Goal: Transaction & Acquisition: Purchase product/service

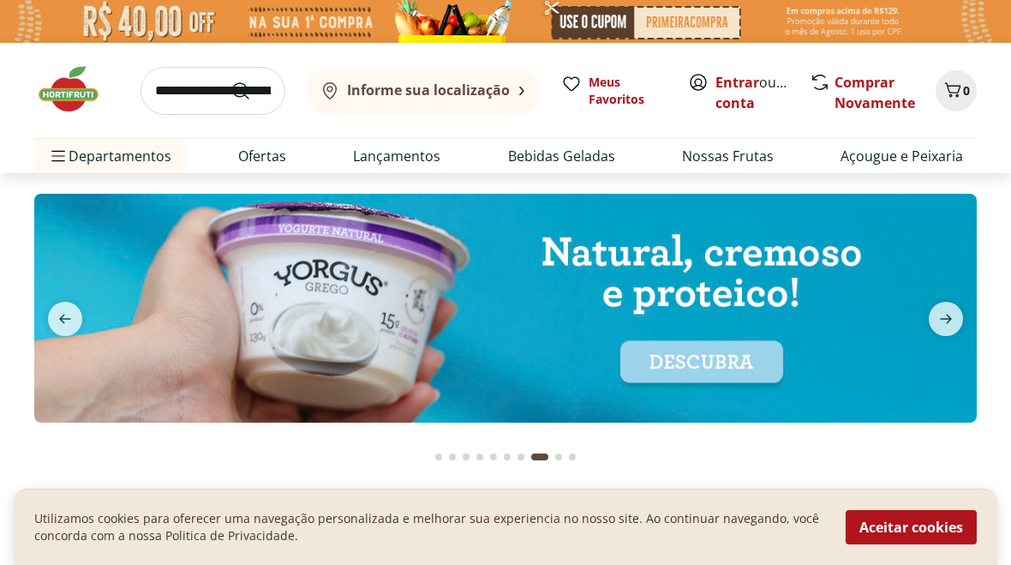
click at [163, 386] on li "Bebidas Bebidas Ver tudo do departamento Água Água de Coco Cerveja Destilados C…" at bounding box center [142, 396] width 217 height 34
click at [226, 387] on li "Bebidas Bebidas Ver tudo do departamento Água Água de Coco Cerveja Destilados C…" at bounding box center [142, 396] width 217 height 34
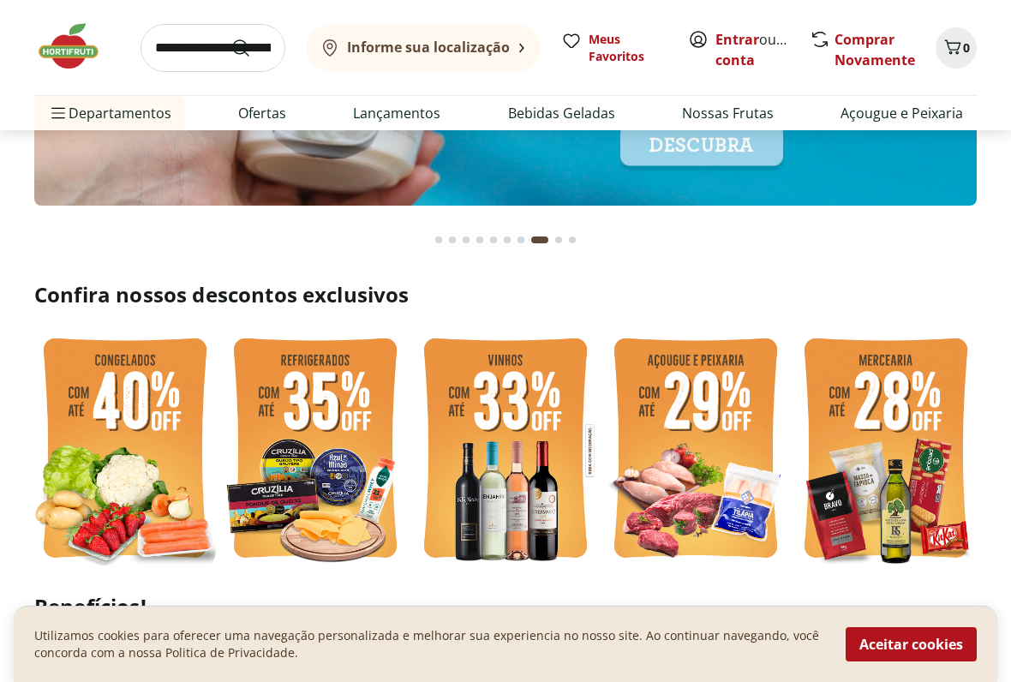
scroll to position [217, 0]
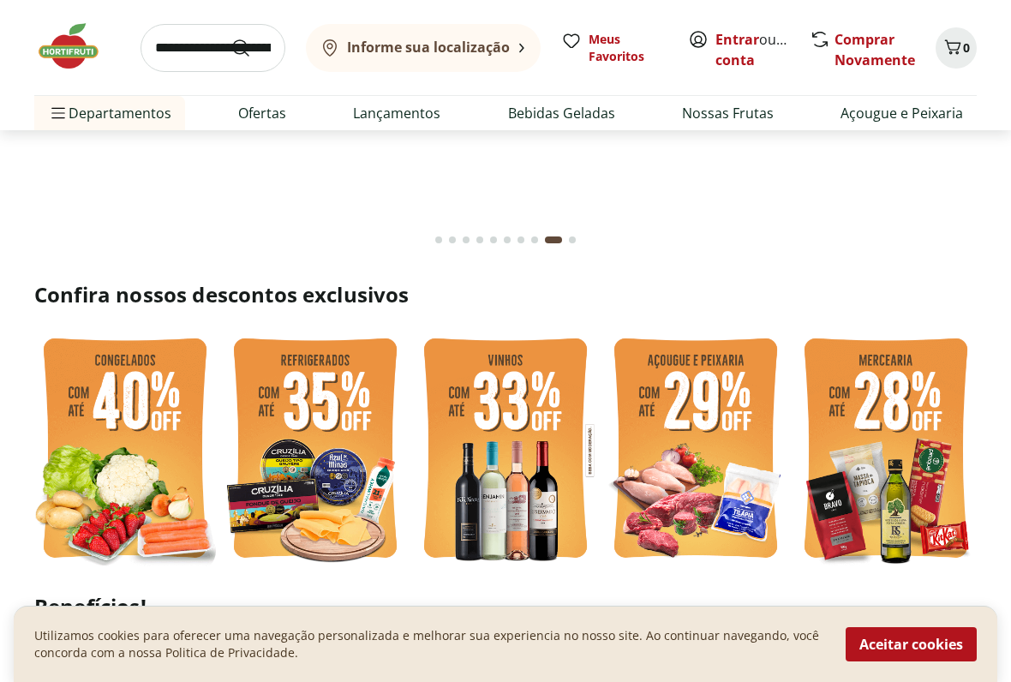
click at [181, 350] on li "Bebidas Bebidas Ver tudo do departamento Água Água de Coco Cerveja Destilados C…" at bounding box center [142, 353] width 217 height 34
click at [192, 347] on li "Bebidas Bebidas Ver tudo do departamento Água Água de Coco Cerveja Destilados C…" at bounding box center [142, 353] width 217 height 34
click at [233, 347] on li "Bebidas Bebidas Ver tudo do departamento Água Água de Coco Cerveja Destilados C…" at bounding box center [142, 353] width 217 height 34
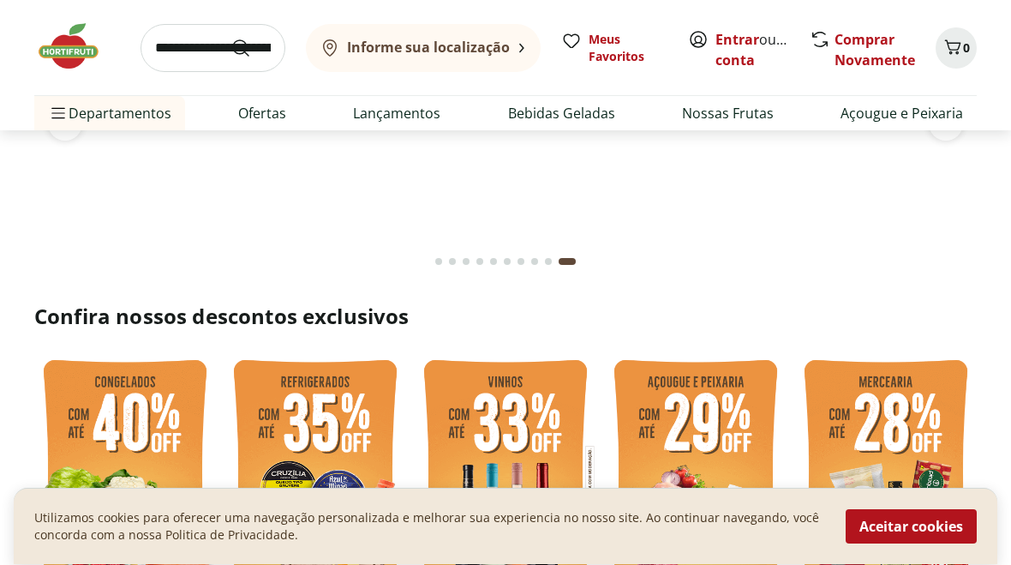
scroll to position [0, 0]
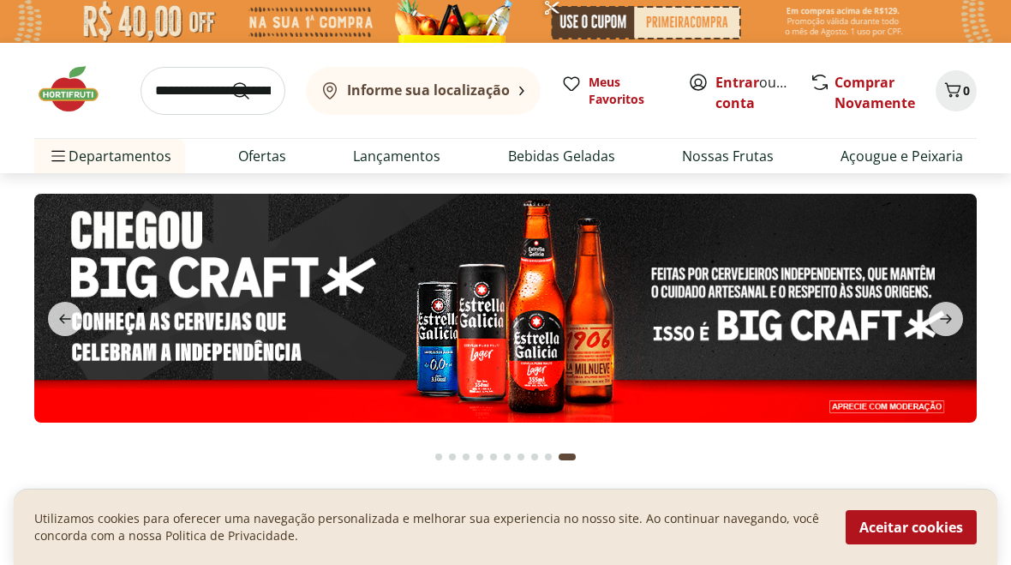
click at [221, 85] on input "search" at bounding box center [213, 91] width 145 height 48
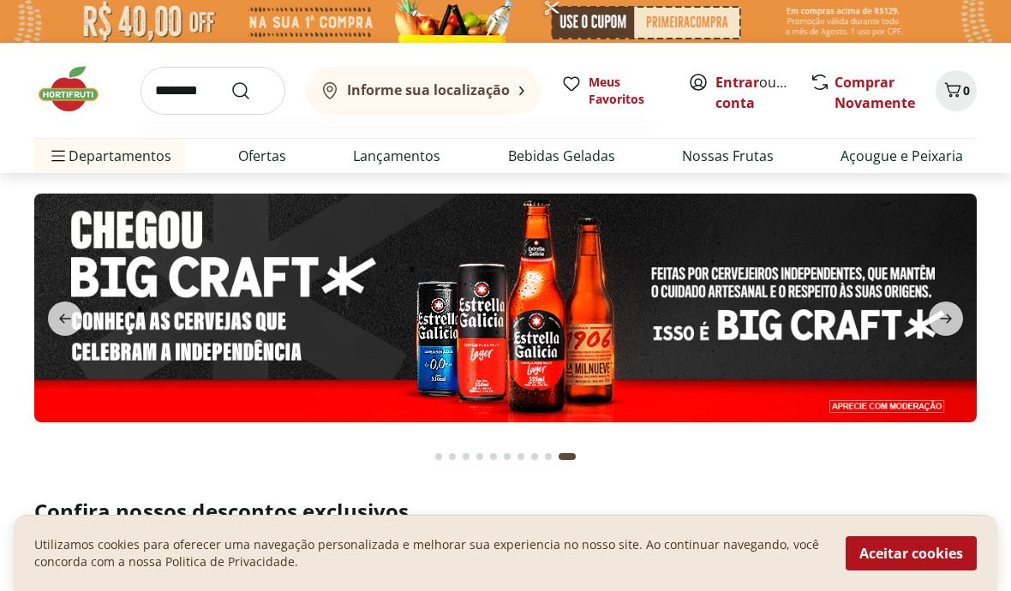
type input "*******"
click at [250, 87] on icon "Submit Search" at bounding box center [240, 91] width 21 height 21
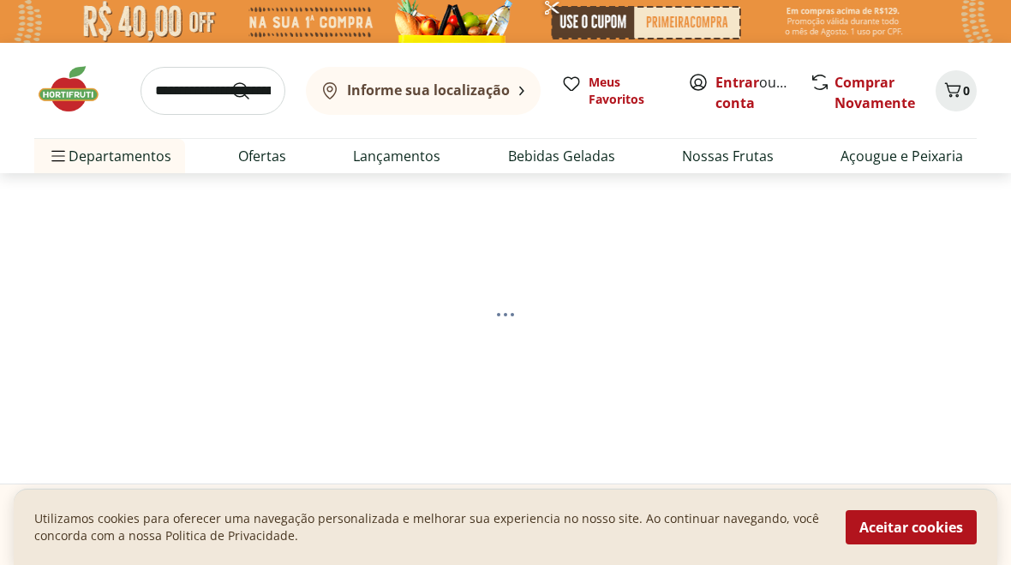
select select "**********"
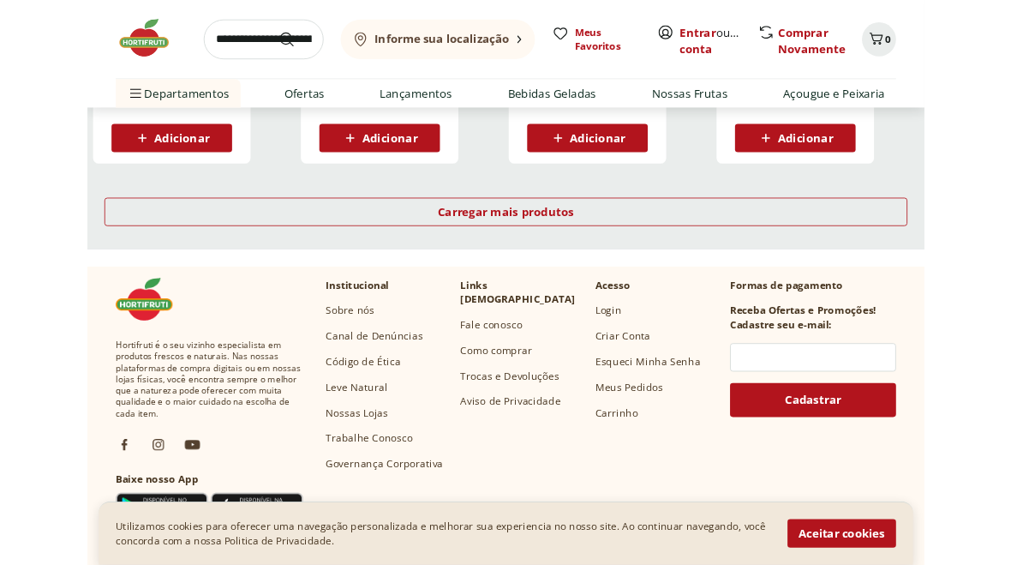
scroll to position [1198, 0]
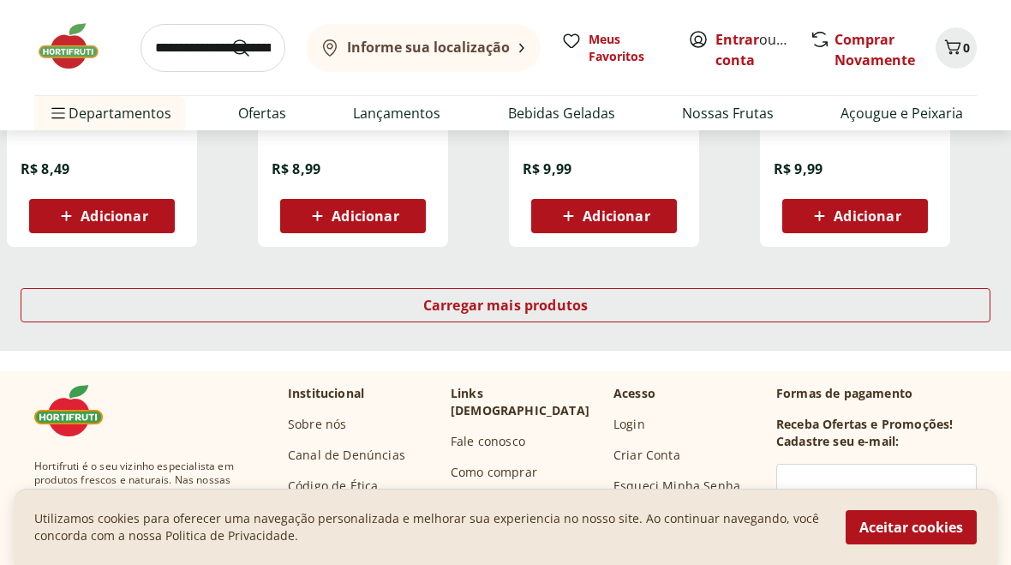
click at [503, 304] on span "Carregar mais produtos" at bounding box center [505, 305] width 165 height 14
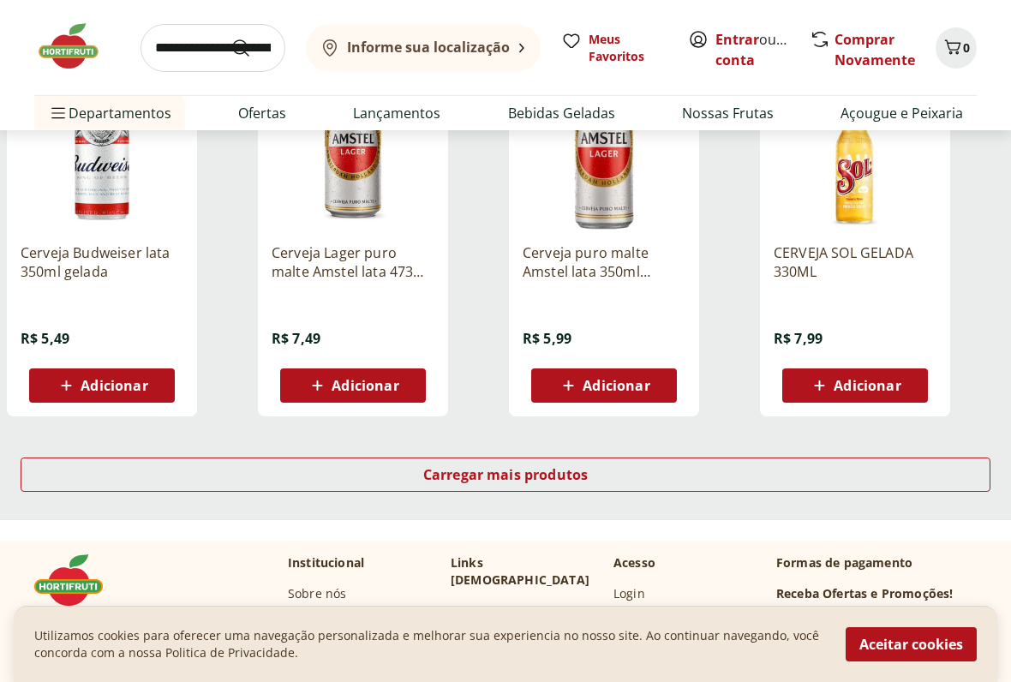
scroll to position [2147, 0]
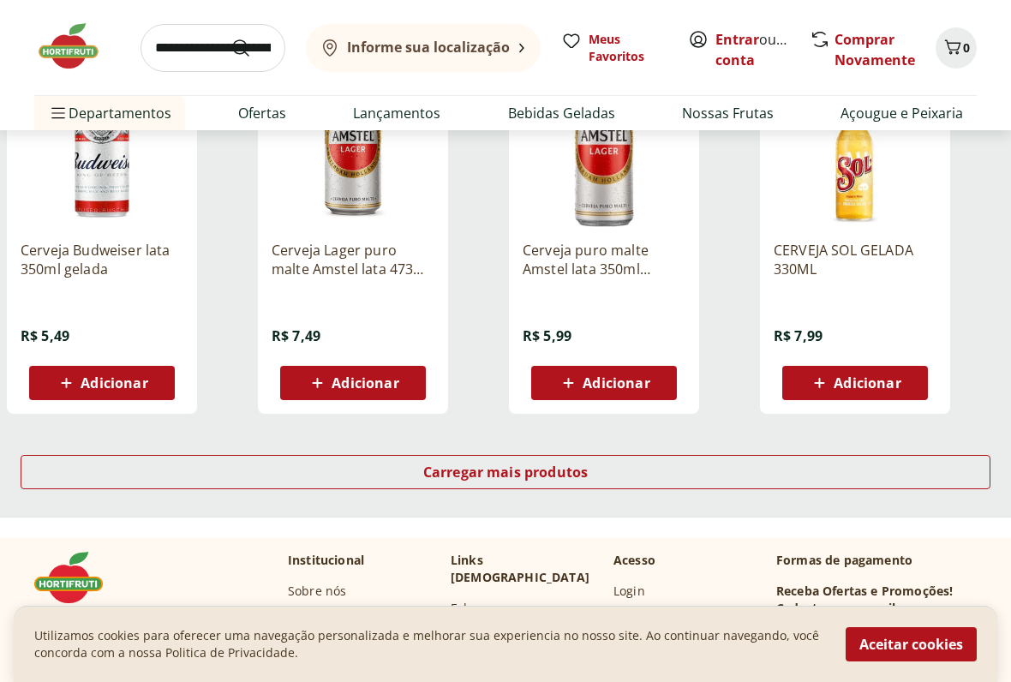
click at [518, 460] on div "Carregar mais produtos" at bounding box center [506, 473] width 970 height 34
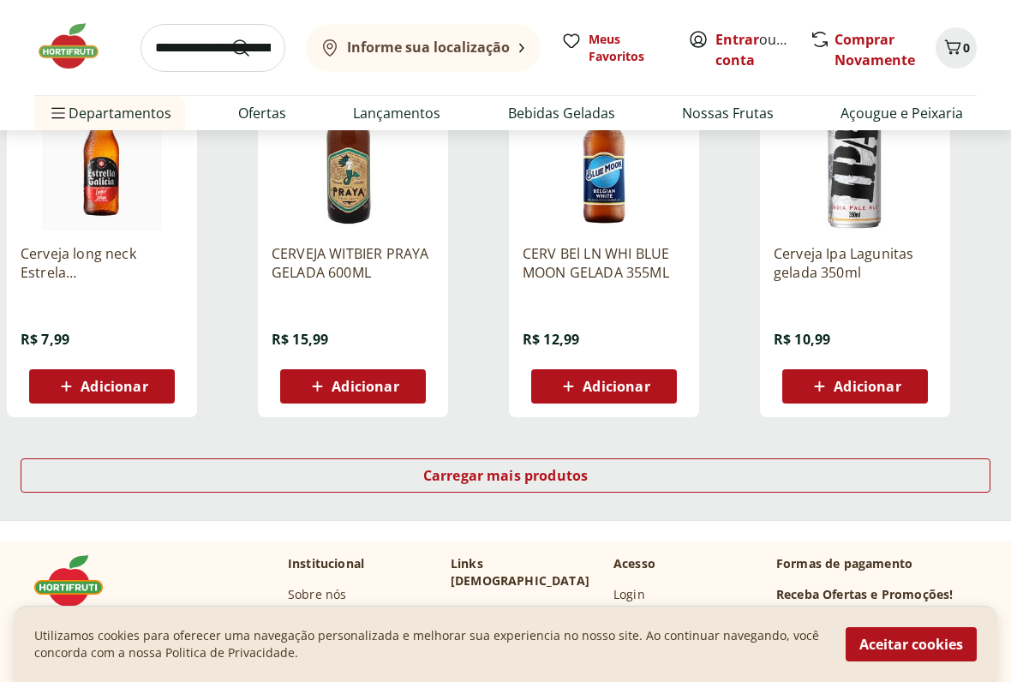
scroll to position [3265, 0]
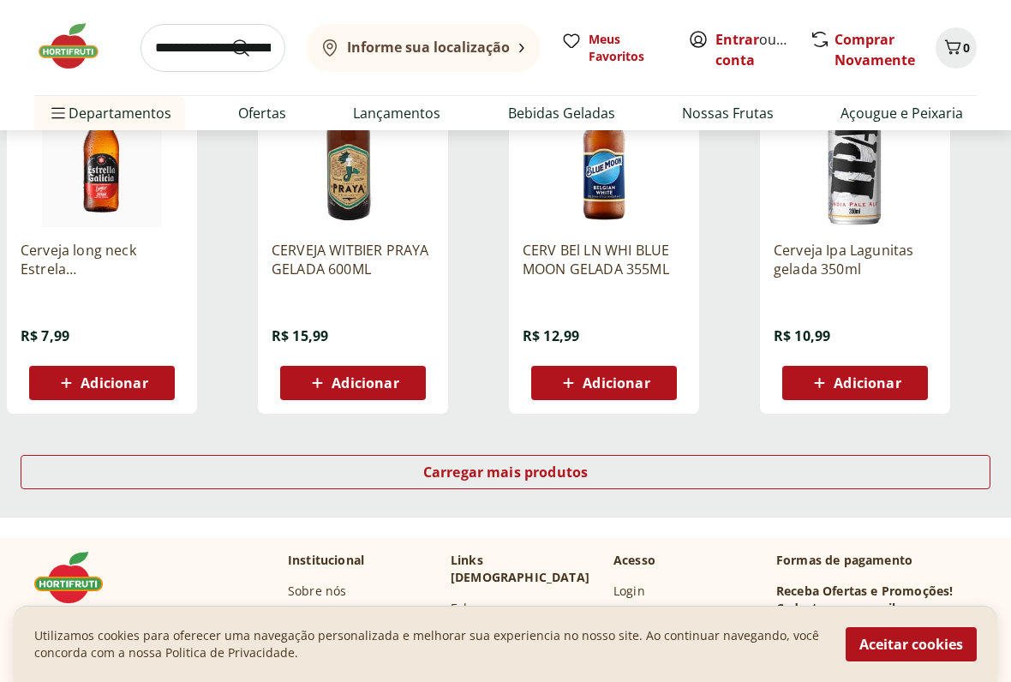
click at [488, 466] on span "Carregar mais produtos" at bounding box center [505, 473] width 165 height 14
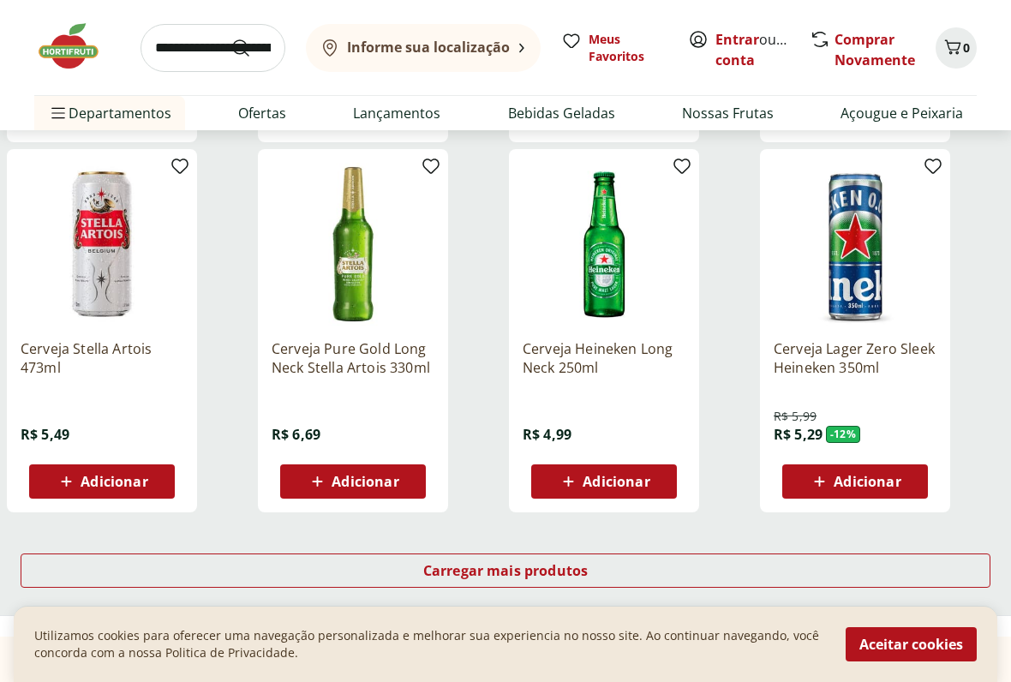
scroll to position [4284, 0]
click at [523, 564] on span "Carregar mais produtos" at bounding box center [505, 571] width 165 height 14
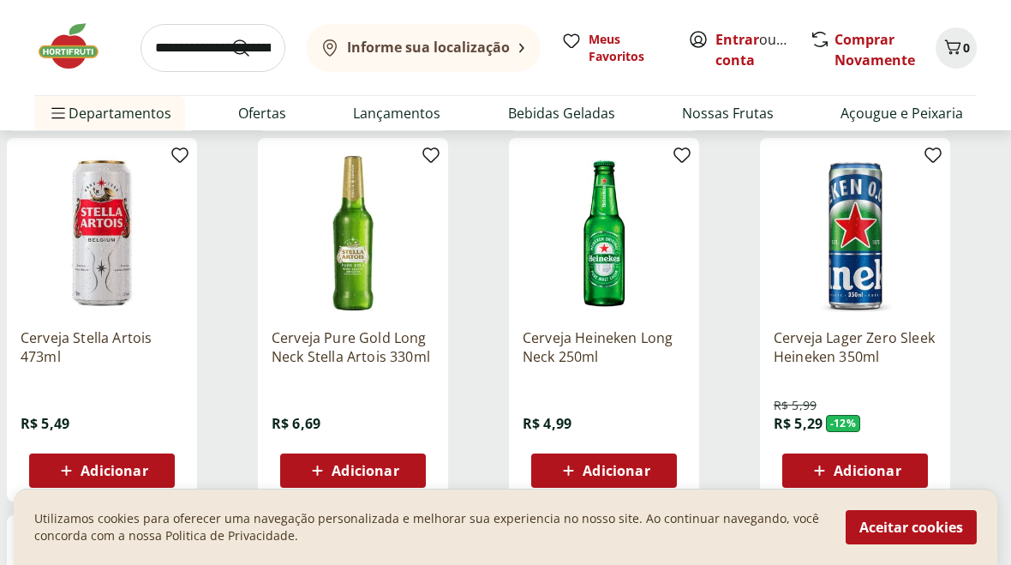
scroll to position [4294, 0]
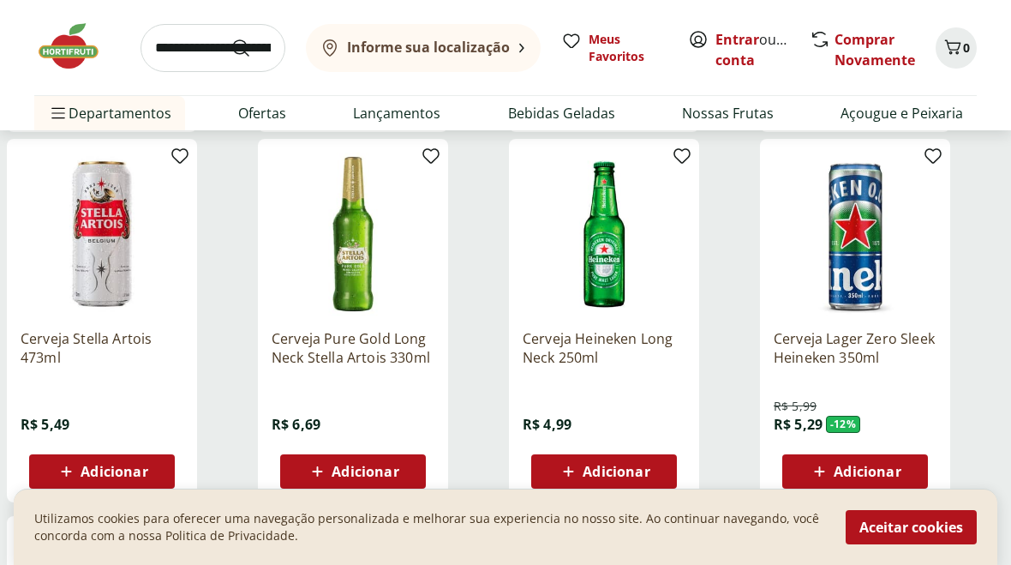
click at [560, 446] on div "R$ 4,99" at bounding box center [547, 423] width 49 height 50
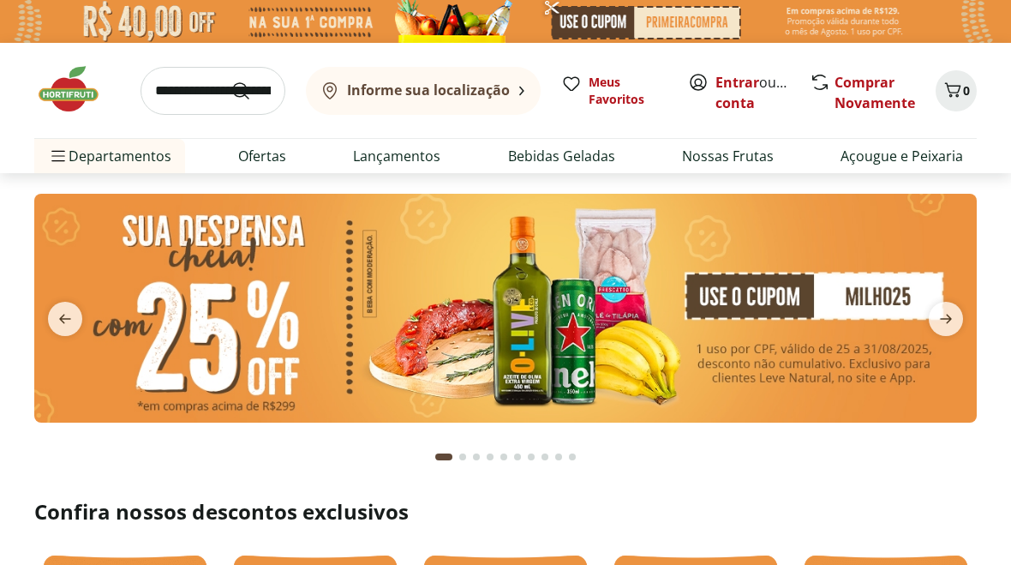
click at [202, 87] on input "search" at bounding box center [213, 91] width 145 height 48
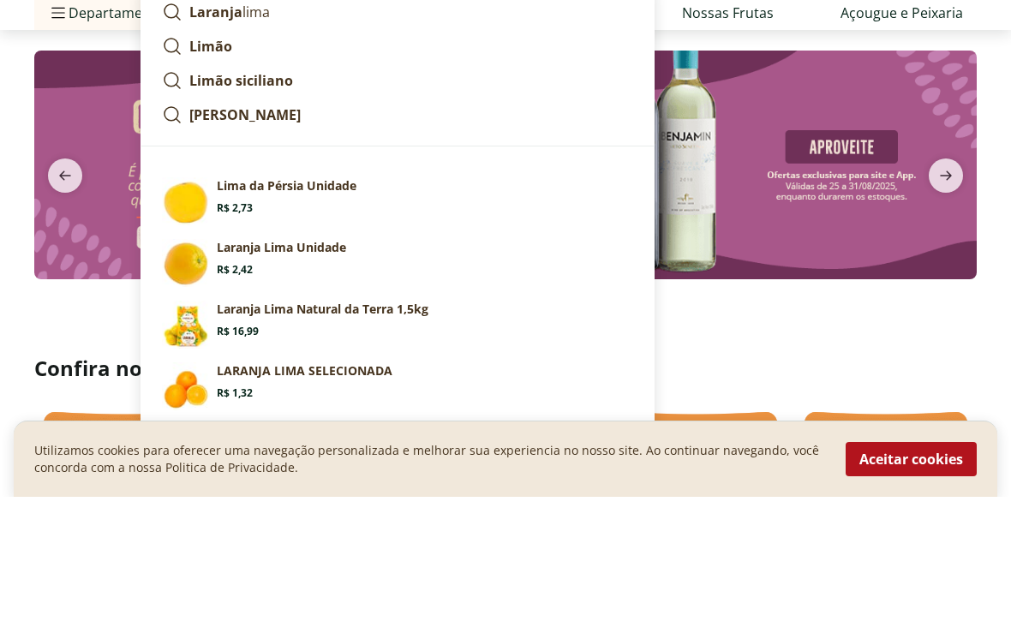
click at [256, 320] on p "Lima da Pérsia Unidade" at bounding box center [287, 328] width 140 height 17
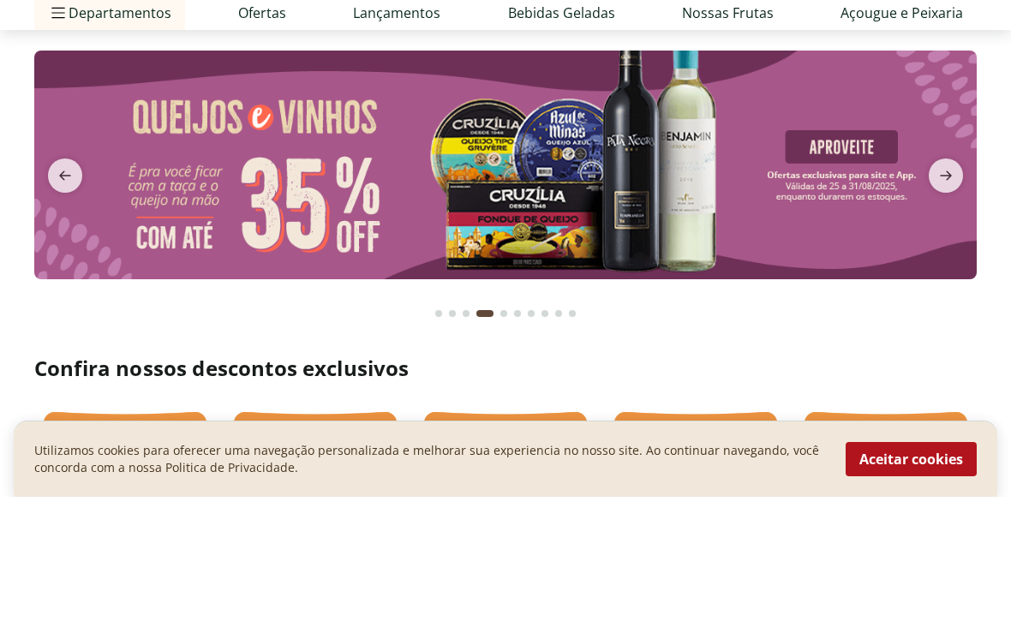
type input "**********"
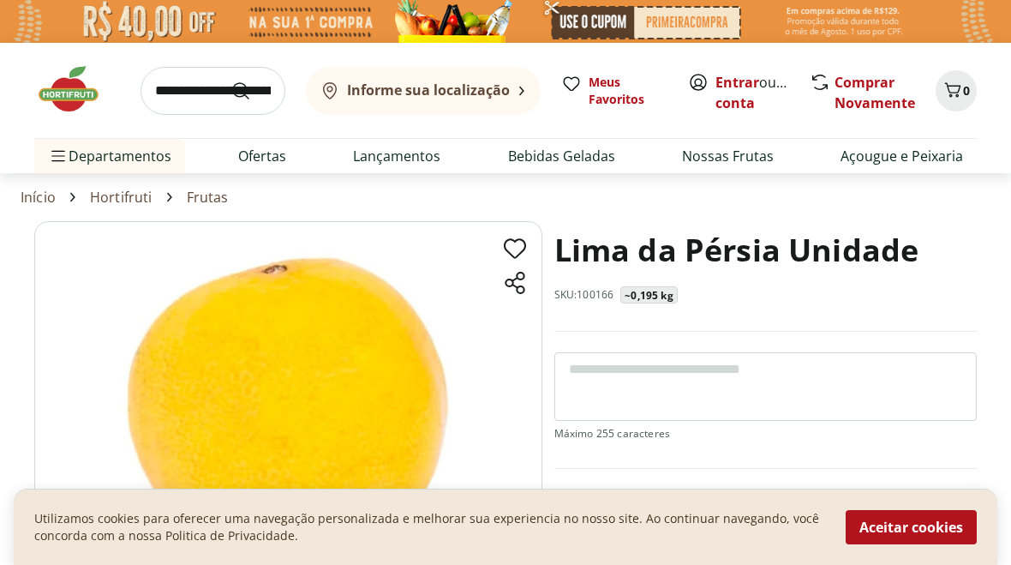
click at [913, 536] on button "Aceitar cookies" at bounding box center [911, 527] width 131 height 34
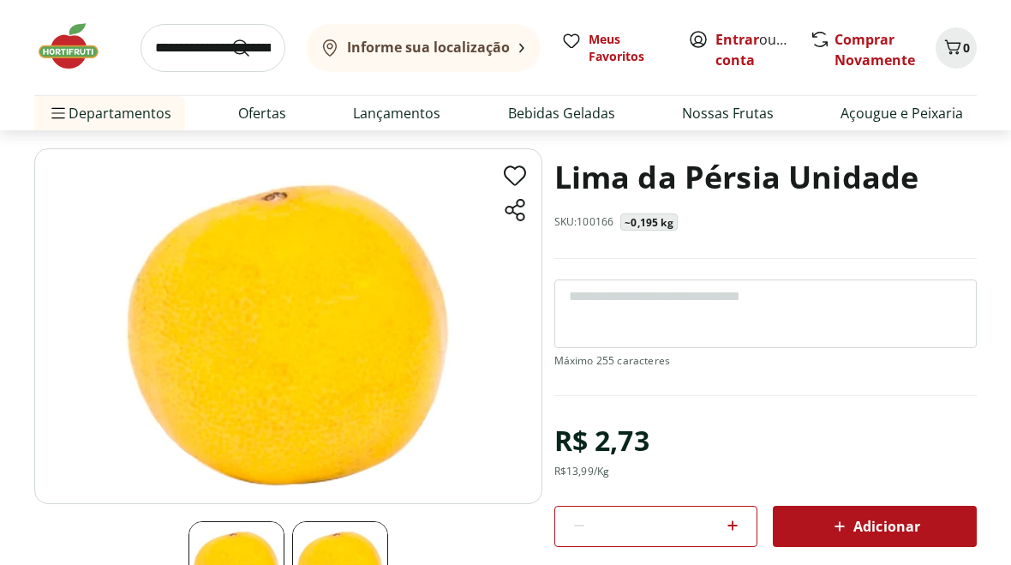
scroll to position [72, 0]
